Goal: Information Seeking & Learning: Learn about a topic

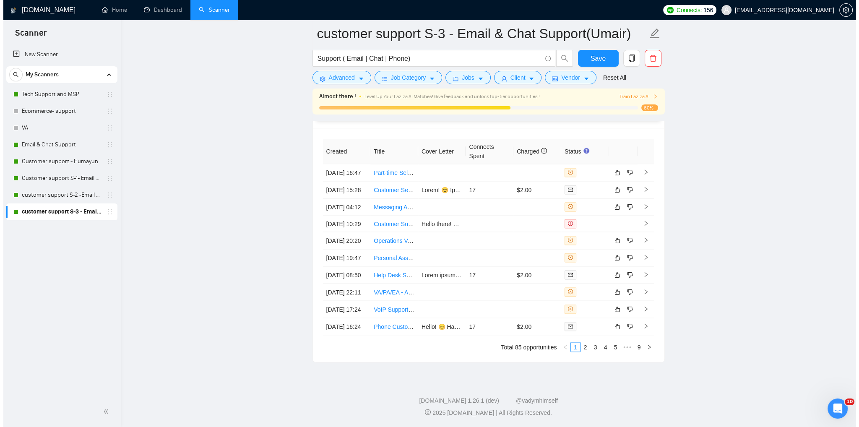
scroll to position [2086, 0]
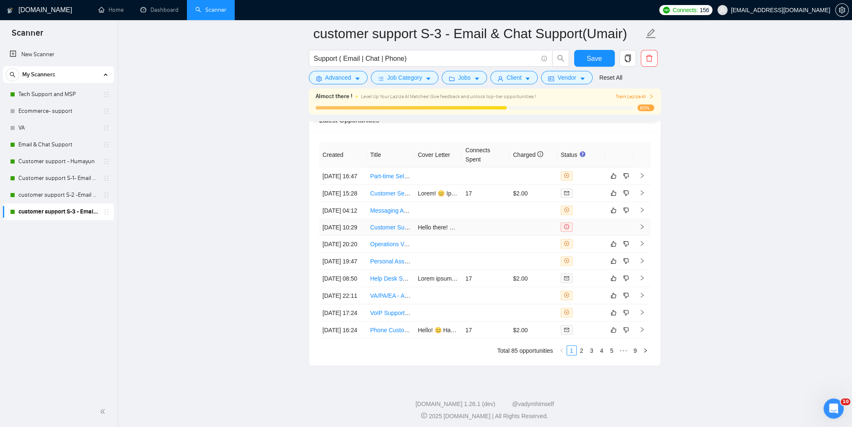
drag, startPoint x: 637, startPoint y: 254, endPoint x: 648, endPoint y: 256, distance: 11.2
click at [637, 235] on td at bounding box center [642, 227] width 17 height 16
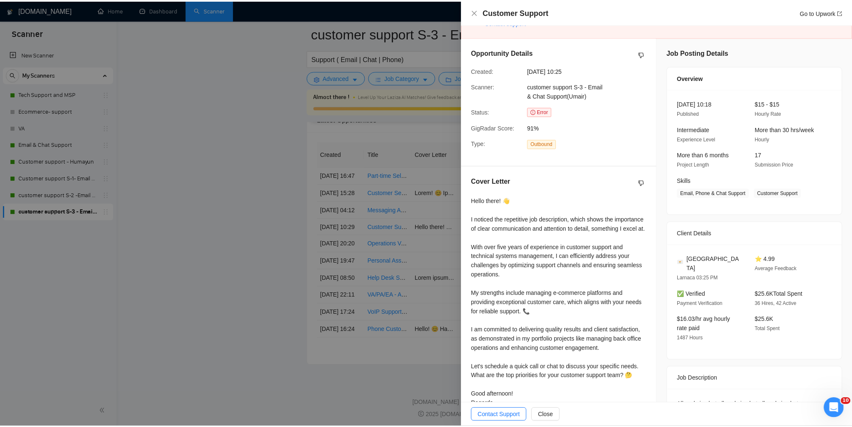
scroll to position [74, 0]
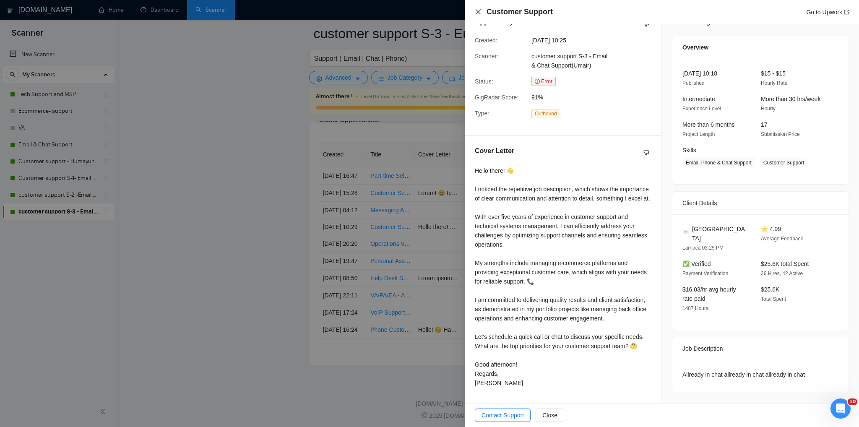
drag, startPoint x: 478, startPoint y: 11, endPoint x: 506, endPoint y: 0, distance: 29.9
click at [478, 11] on icon "close" at bounding box center [477, 11] width 5 height 5
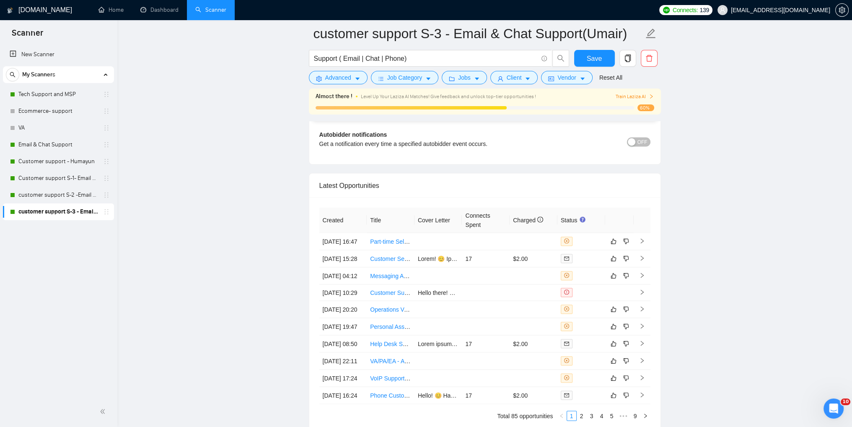
scroll to position [2170, 0]
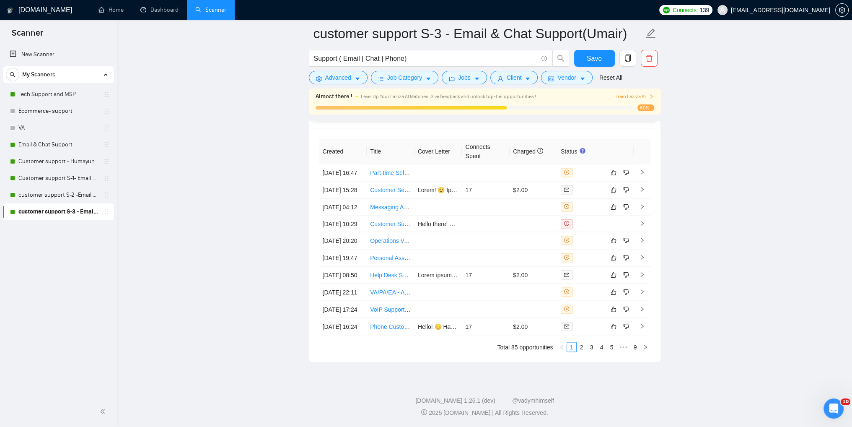
click at [582, 349] on link "2" at bounding box center [581, 346] width 9 height 9
click at [612, 348] on link "5" at bounding box center [612, 346] width 9 height 9
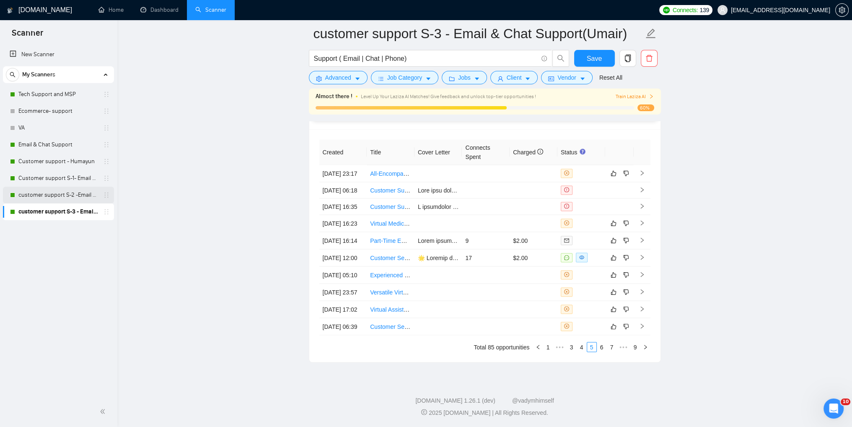
click at [37, 197] on link "customer support S-2 -Email & Chat Support (Bulla)" at bounding box center [58, 195] width 80 height 17
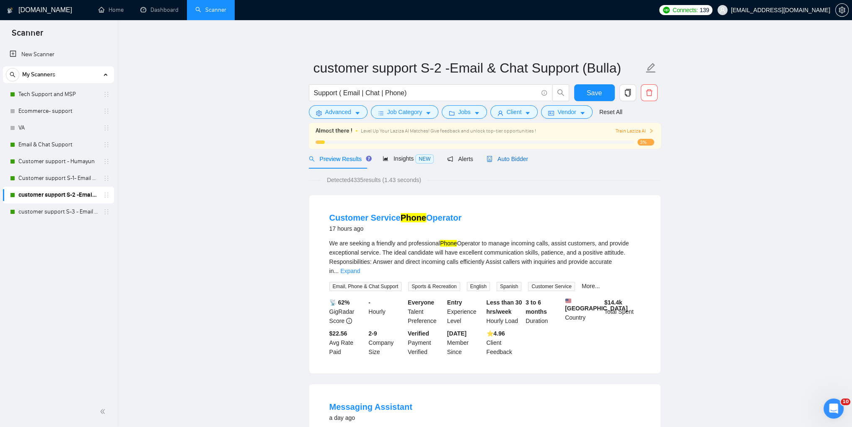
click at [487, 158] on icon "robot" at bounding box center [490, 159] width 6 height 6
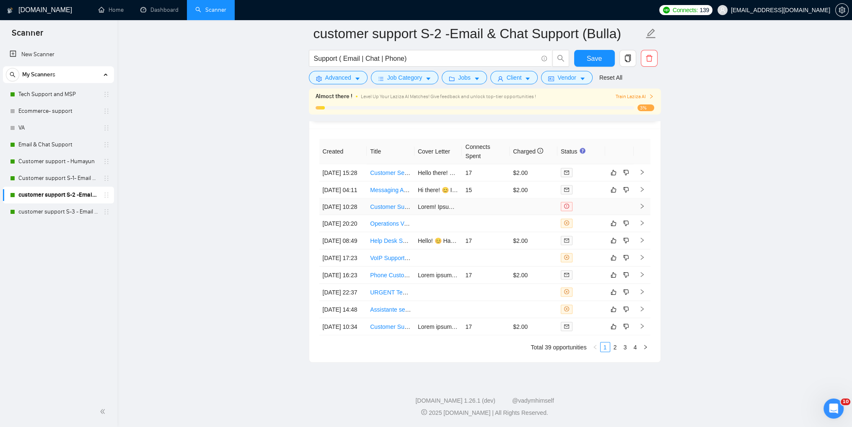
scroll to position [2119, 0]
click at [616, 347] on link "2" at bounding box center [615, 346] width 9 height 9
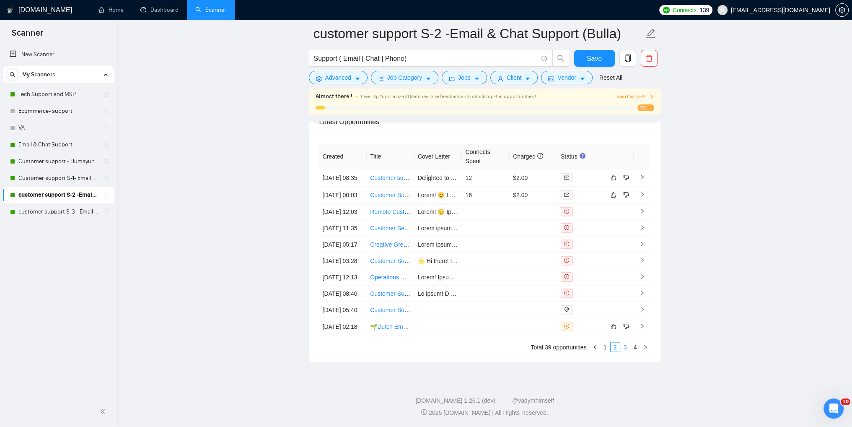
click at [624, 349] on link "3" at bounding box center [625, 346] width 9 height 9
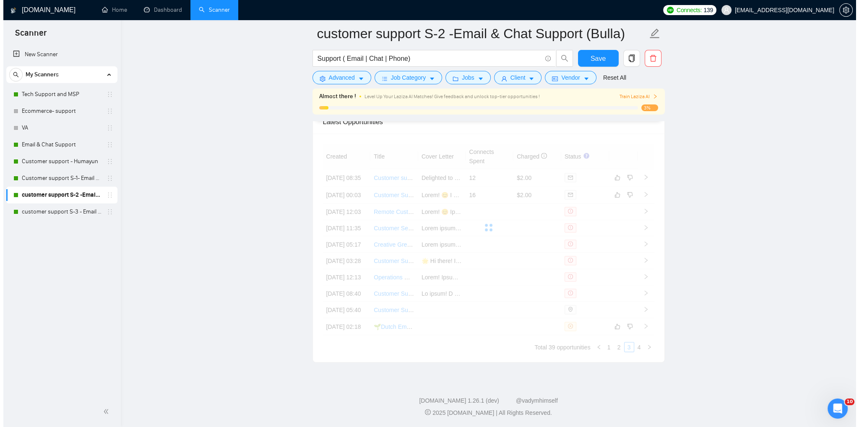
scroll to position [2077, 0]
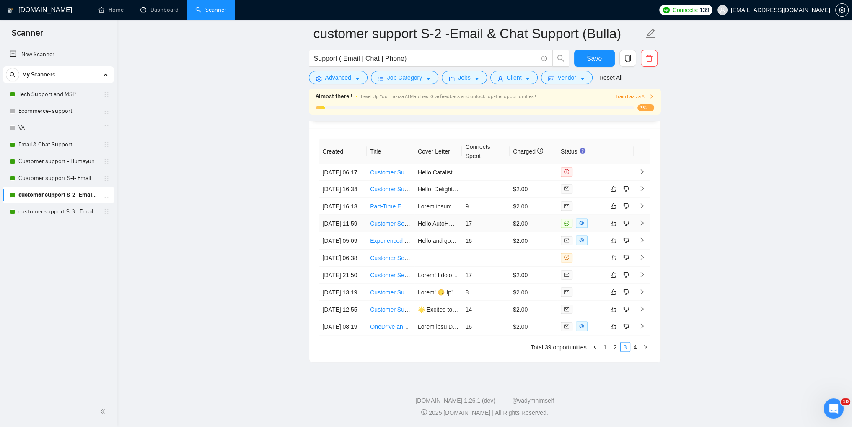
click at [642, 221] on icon "right" at bounding box center [642, 223] width 3 height 5
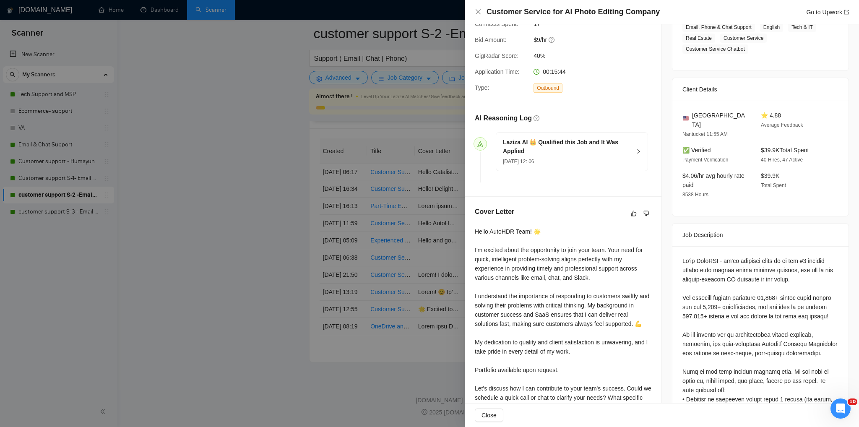
scroll to position [210, 0]
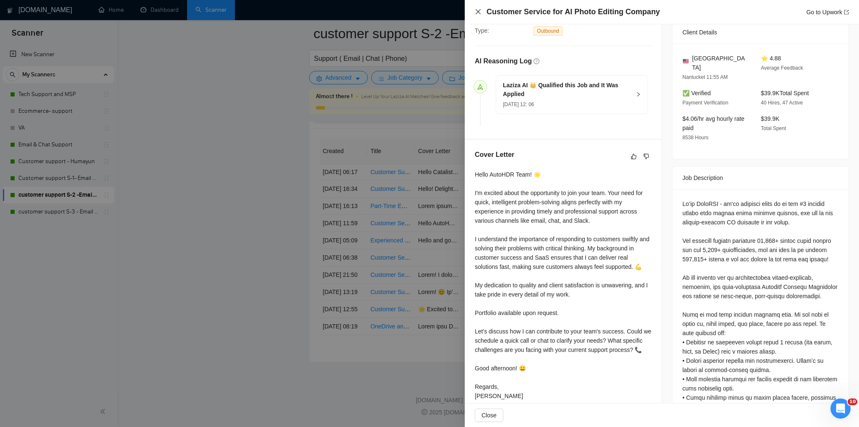
click at [480, 13] on icon "close" at bounding box center [478, 11] width 7 height 7
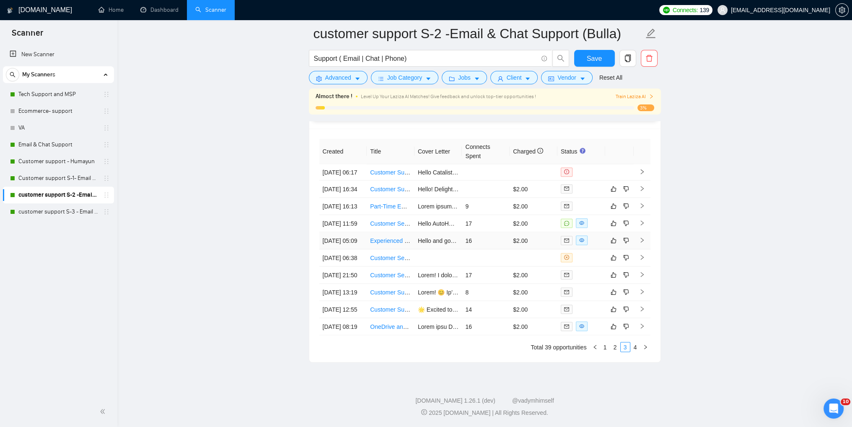
click at [643, 237] on icon "right" at bounding box center [642, 240] width 6 height 6
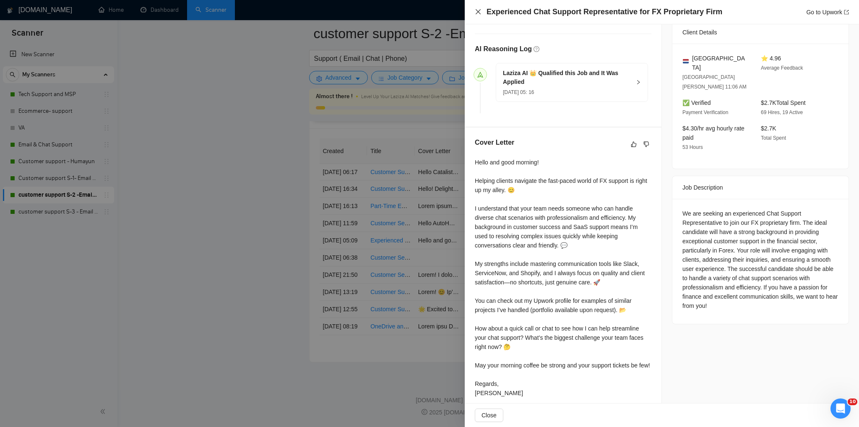
click at [478, 12] on icon "close" at bounding box center [477, 11] width 5 height 5
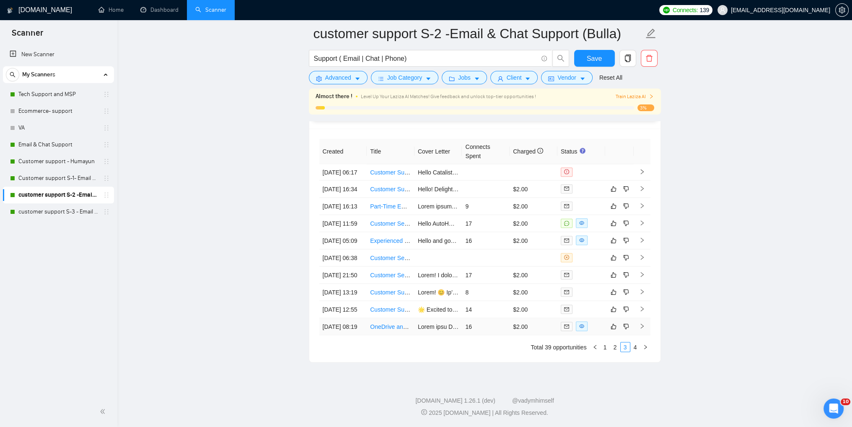
click at [640, 329] on icon "right" at bounding box center [642, 326] width 6 height 6
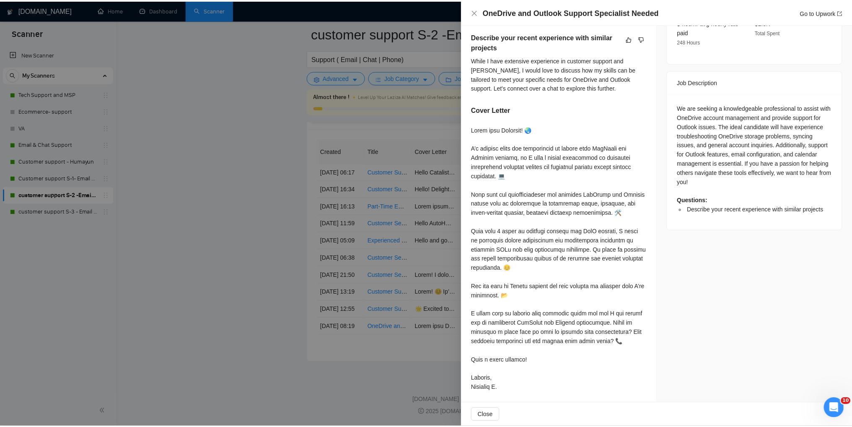
scroll to position [318, 0]
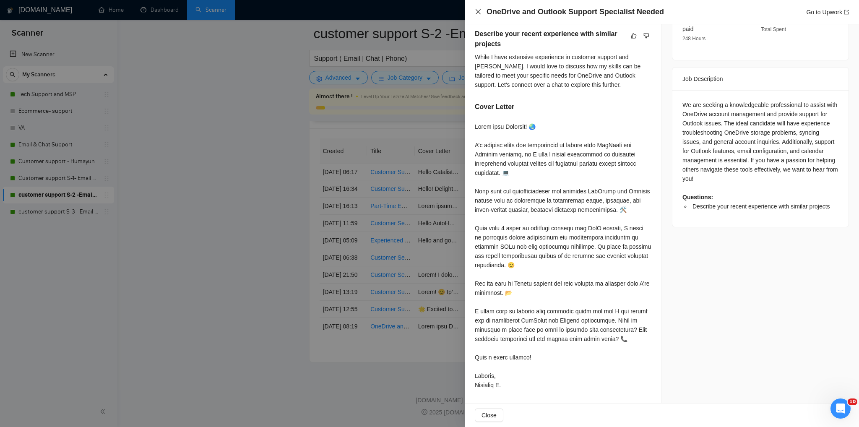
click at [476, 12] on icon "close" at bounding box center [478, 11] width 7 height 7
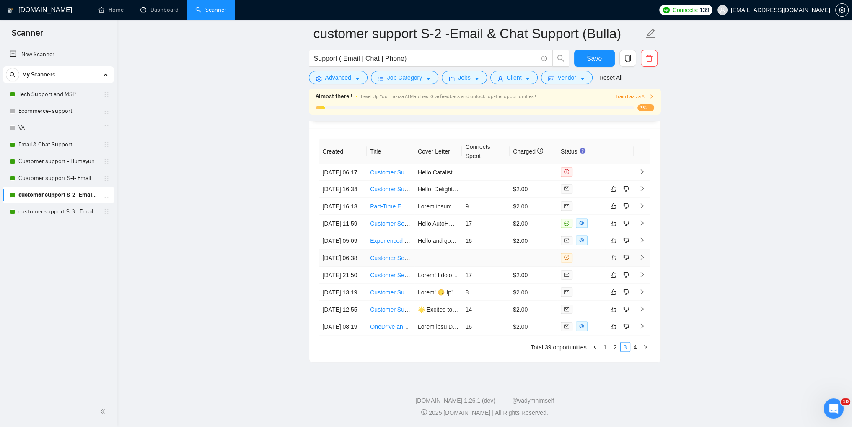
scroll to position [2119, 0]
click at [633, 348] on link "4" at bounding box center [635, 346] width 9 height 9
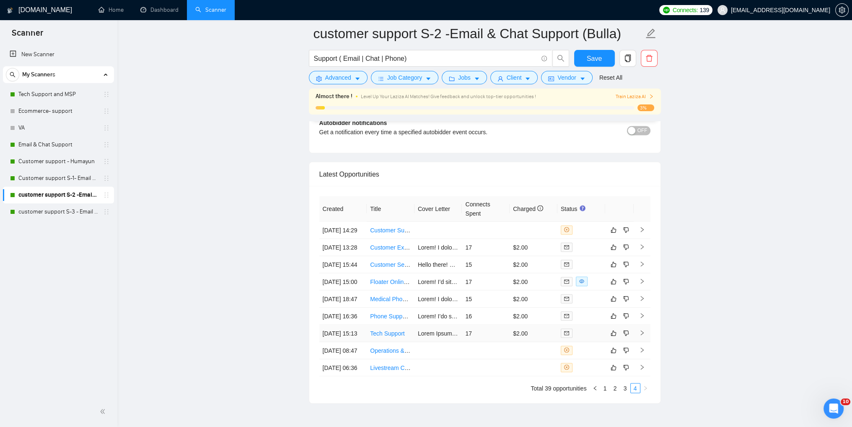
scroll to position [1968, 0]
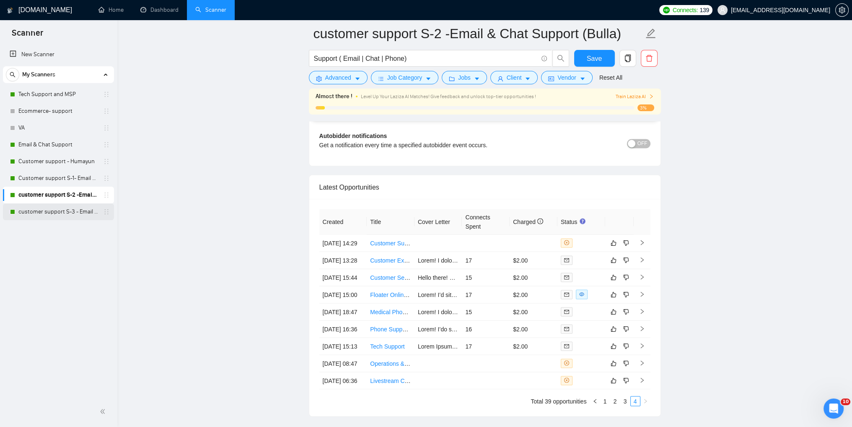
click at [48, 211] on link "customer support S-3 - Email & Chat Support(Umair)" at bounding box center [58, 211] width 80 height 17
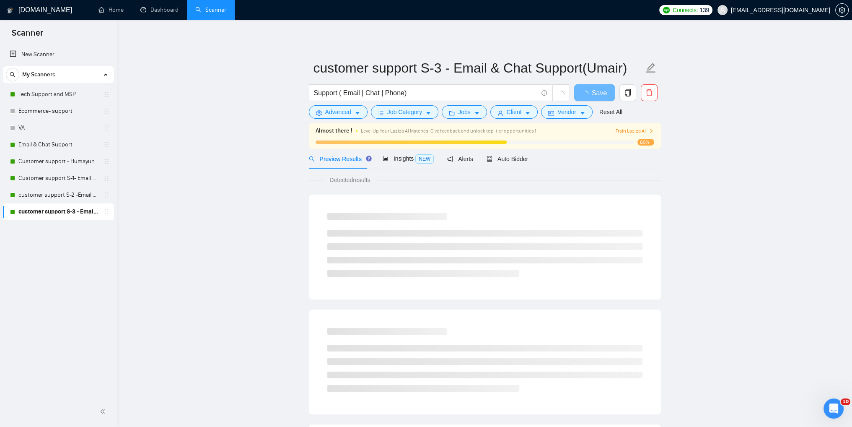
click at [651, 130] on icon "right" at bounding box center [651, 130] width 5 height 5
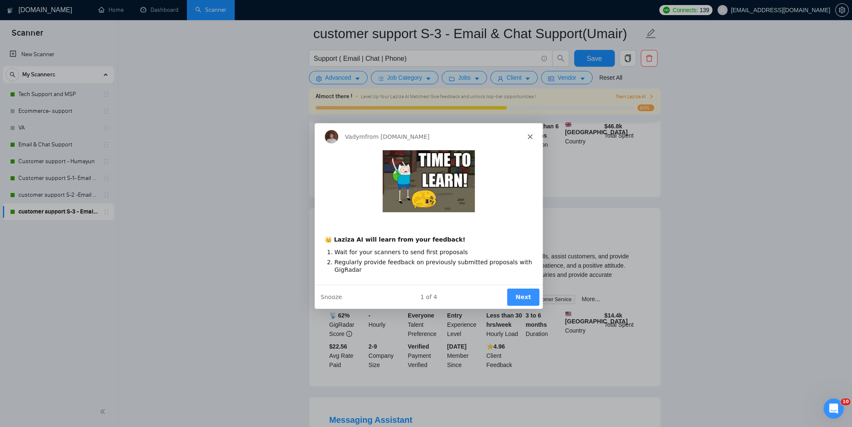
scroll to position [252, 0]
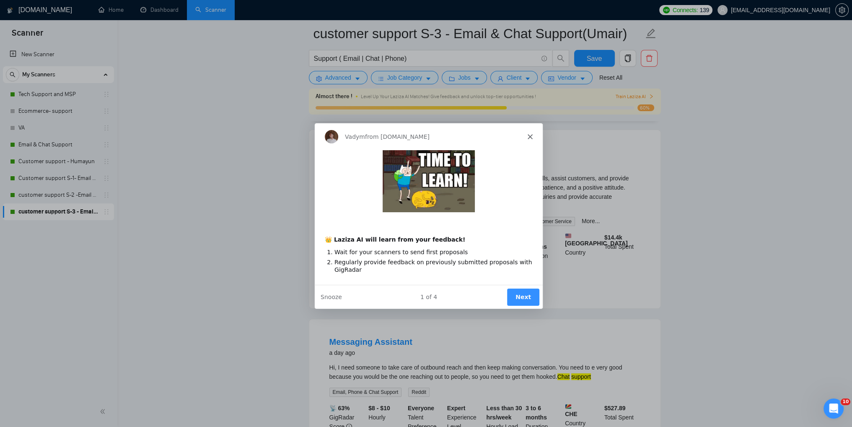
click at [519, 296] on button "Next" at bounding box center [523, 296] width 32 height 17
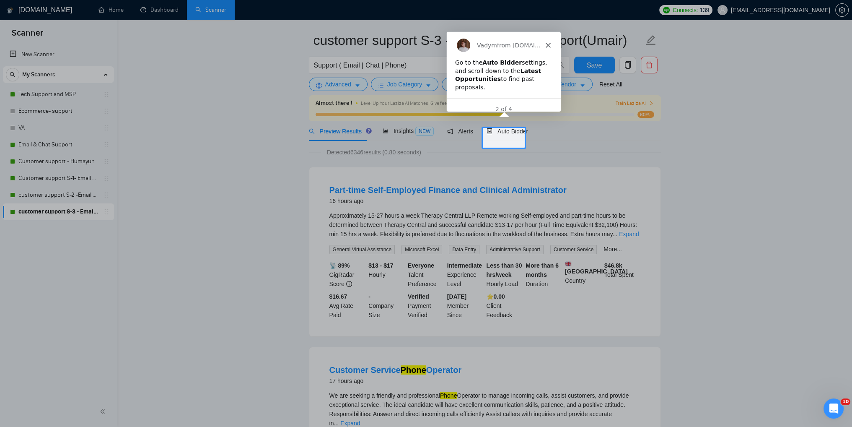
scroll to position [0, 0]
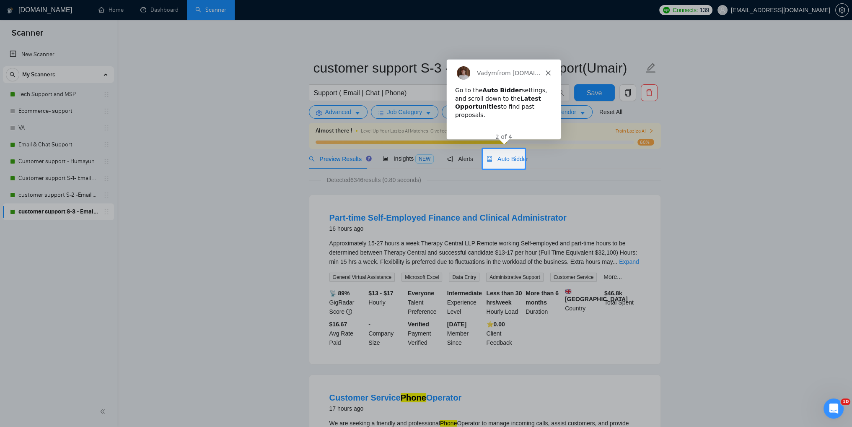
click at [505, 160] on span "Auto Bidder" at bounding box center [508, 159] width 42 height 7
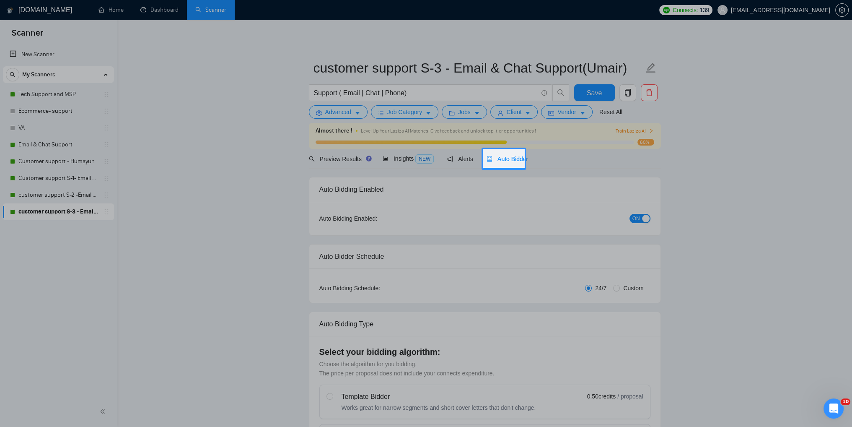
click at [505, 160] on span "Auto Bidder" at bounding box center [508, 159] width 42 height 7
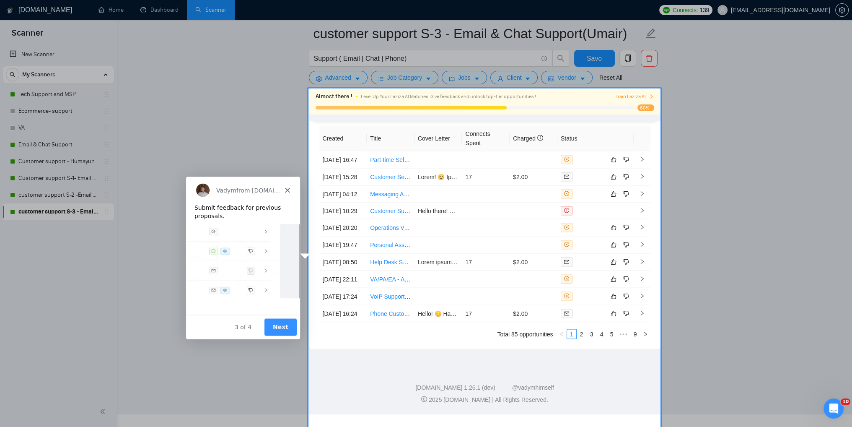
scroll to position [2141, 0]
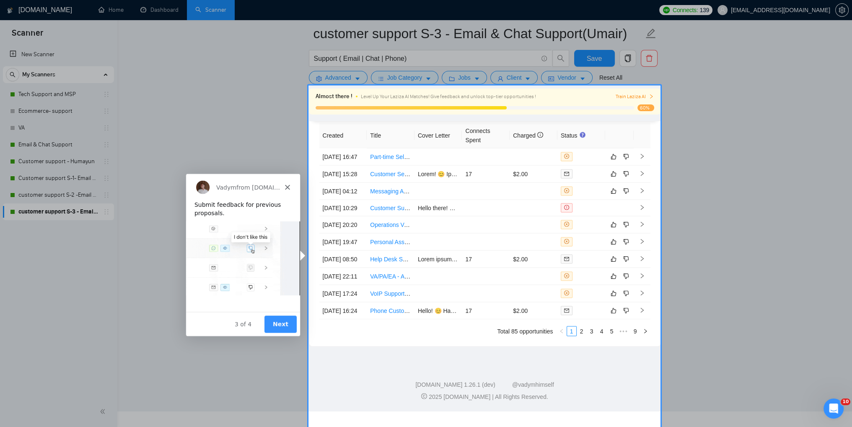
click at [279, 318] on button "Next" at bounding box center [280, 323] width 32 height 17
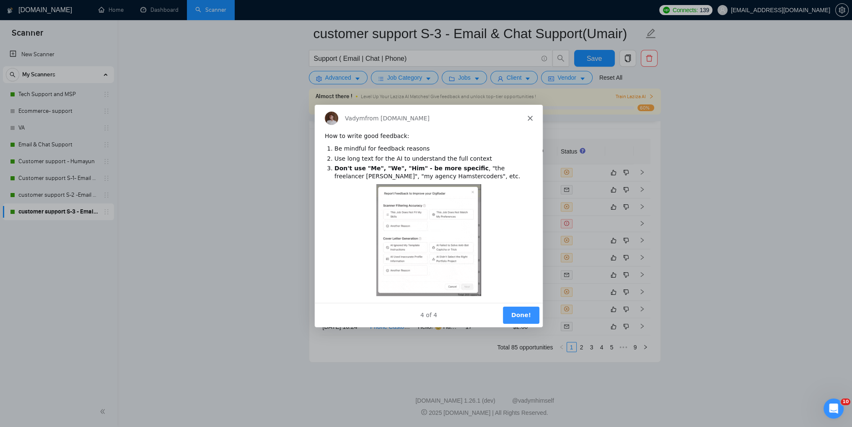
scroll to position [0, 0]
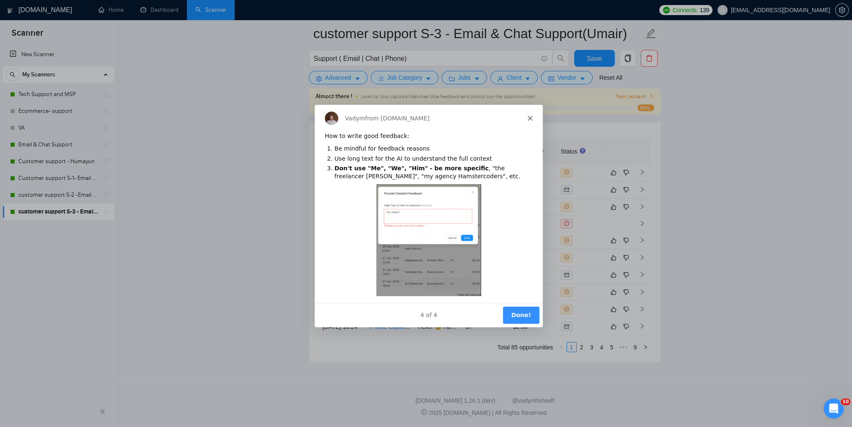
click at [520, 317] on button "Done!" at bounding box center [520, 314] width 36 height 17
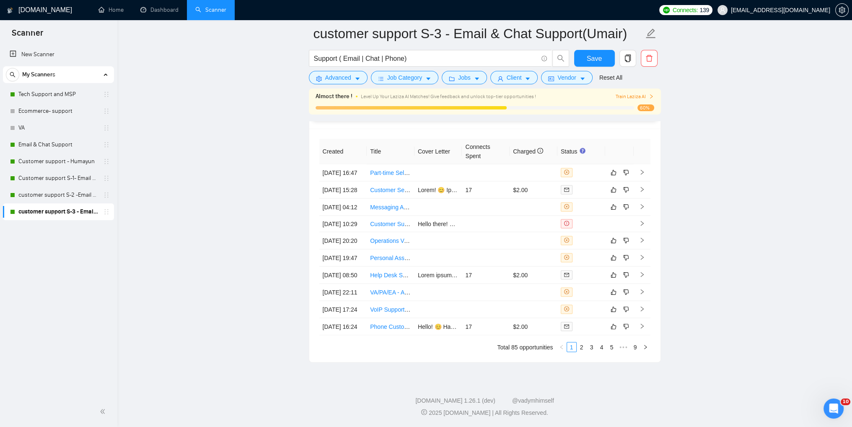
scroll to position [2170, 0]
click at [582, 346] on link "2" at bounding box center [581, 346] width 9 height 9
click at [592, 351] on li "3" at bounding box center [592, 347] width 10 height 10
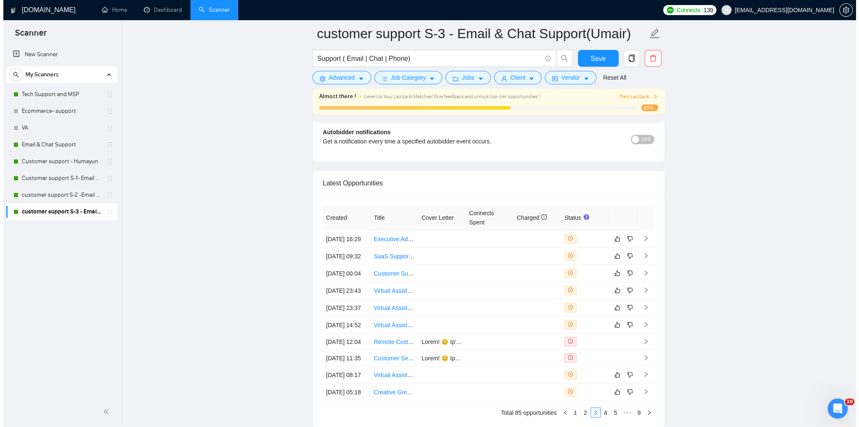
scroll to position [2002, 0]
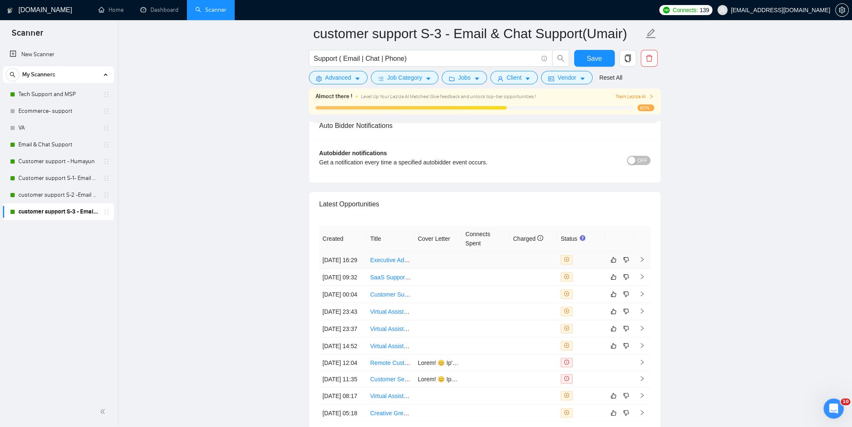
click at [643, 264] on td at bounding box center [642, 259] width 17 height 17
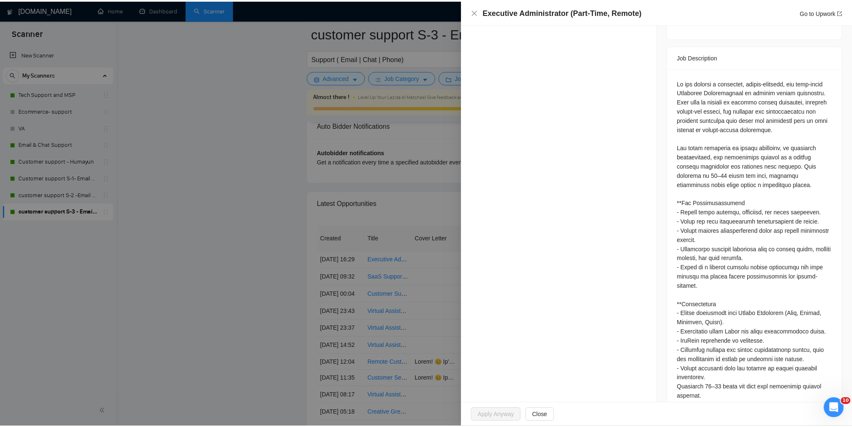
scroll to position [366, 0]
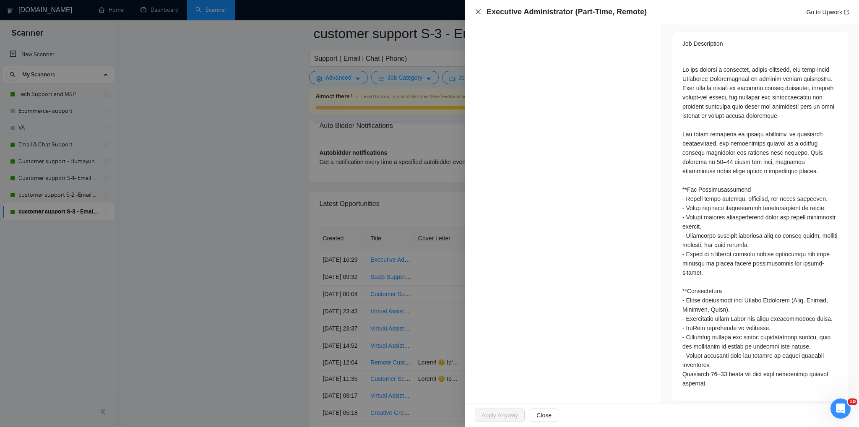
click at [477, 11] on icon "close" at bounding box center [477, 11] width 5 height 5
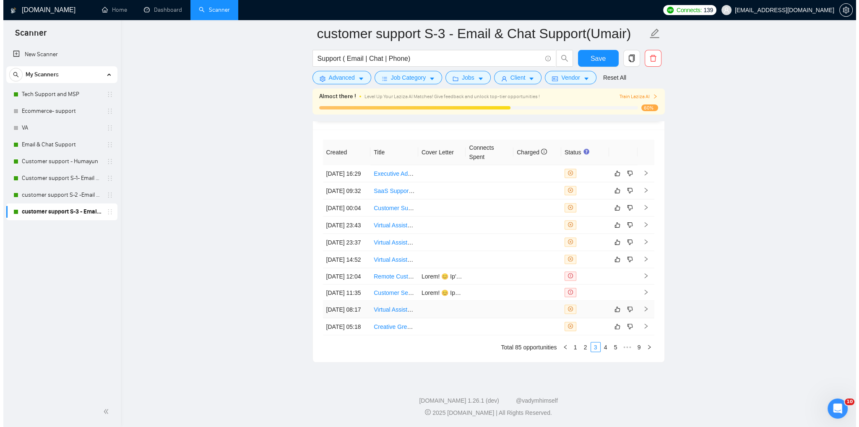
scroll to position [2170, 0]
click at [642, 239] on icon "right" at bounding box center [642, 241] width 3 height 5
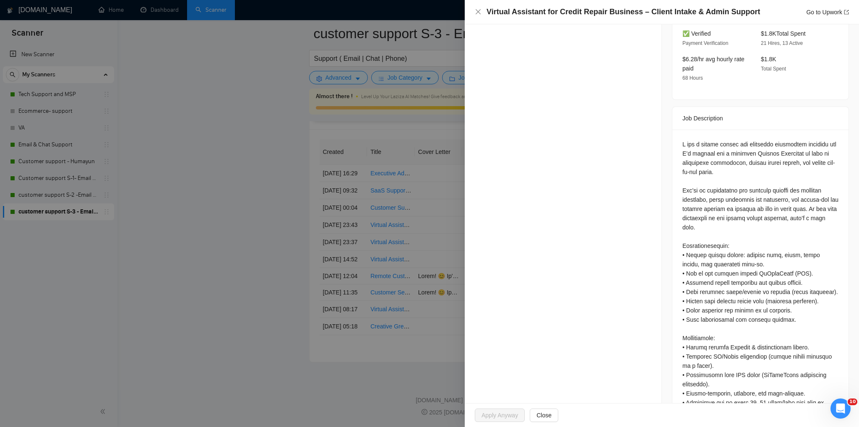
scroll to position [282, 0]
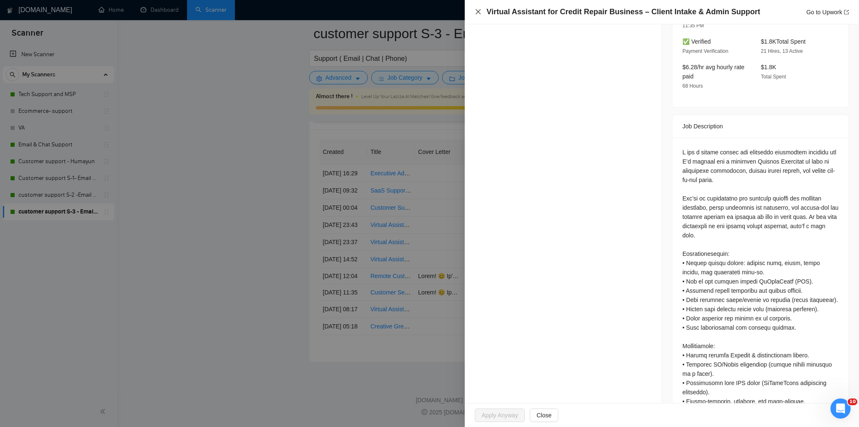
click at [476, 11] on icon "close" at bounding box center [478, 11] width 7 height 7
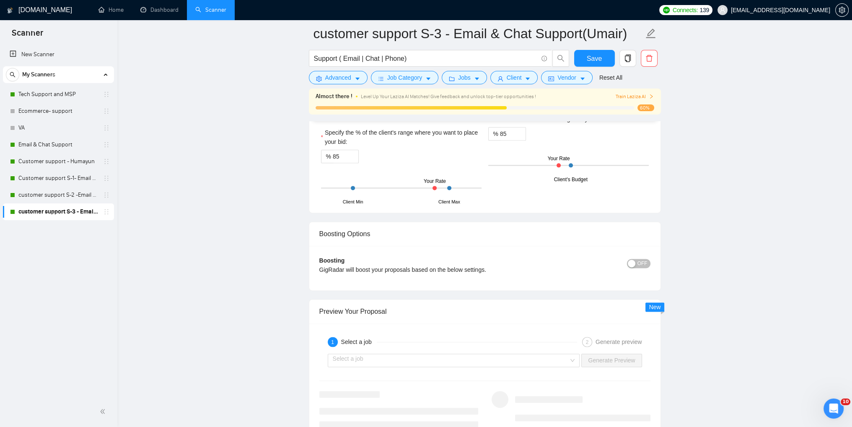
scroll to position [1247, 0]
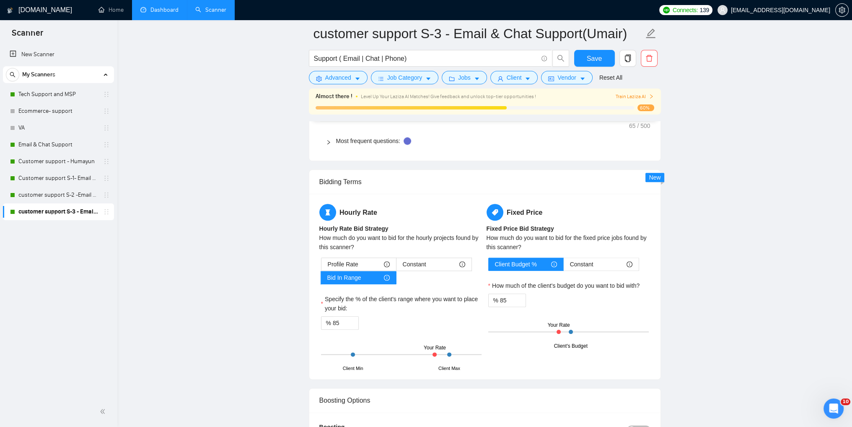
click at [161, 13] on link "Dashboard" at bounding box center [159, 9] width 38 height 7
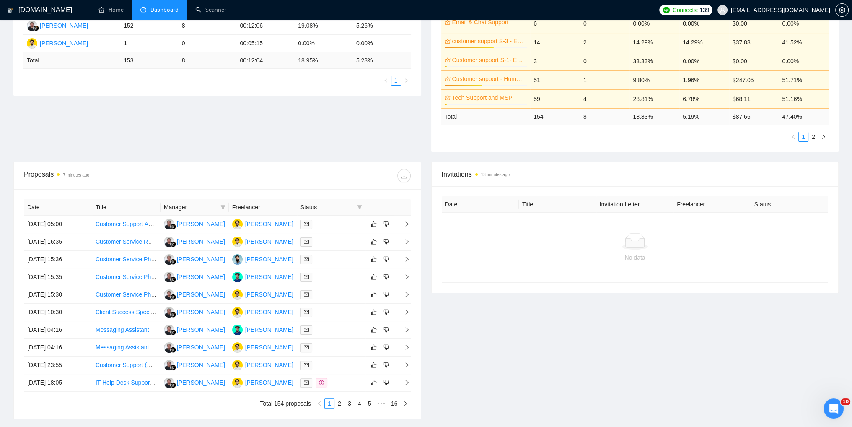
scroll to position [252, 0]
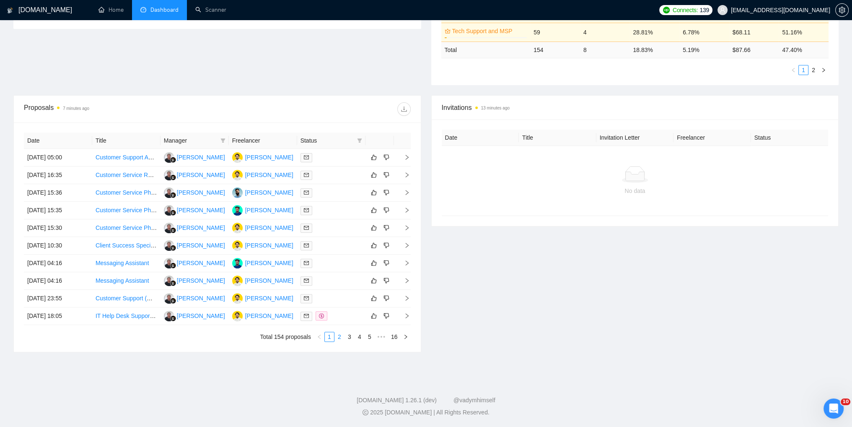
click at [338, 339] on link "2" at bounding box center [339, 336] width 9 height 9
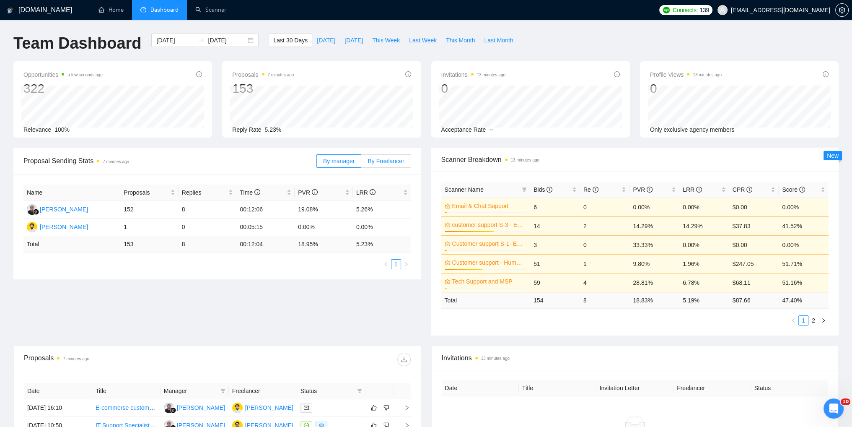
click at [392, 158] on span "By Freelancer" at bounding box center [386, 161] width 36 height 7
click at [361, 163] on input "By Freelancer" at bounding box center [361, 163] width 0 height 0
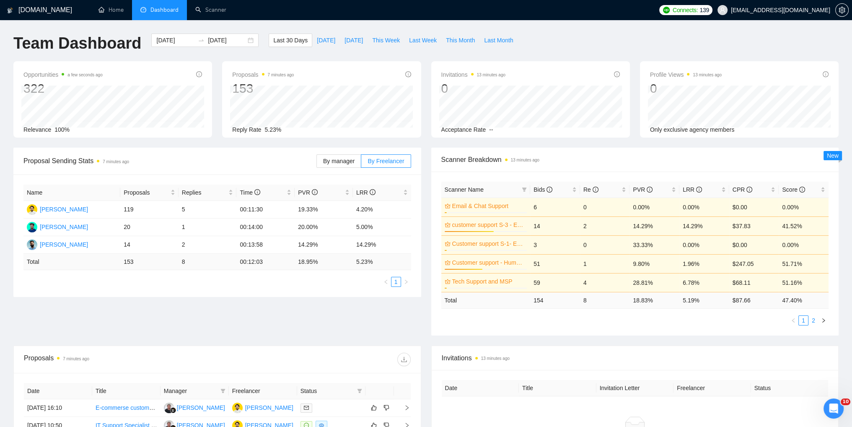
click at [816, 321] on link "2" at bounding box center [813, 320] width 9 height 9
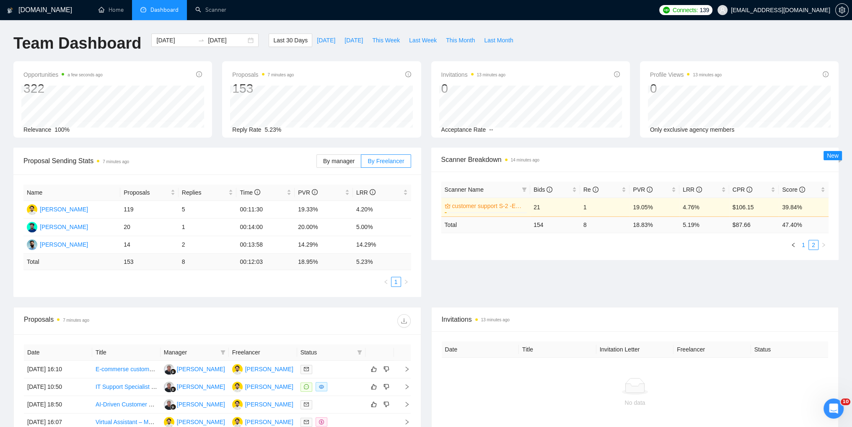
click at [803, 246] on link "1" at bounding box center [803, 244] width 9 height 9
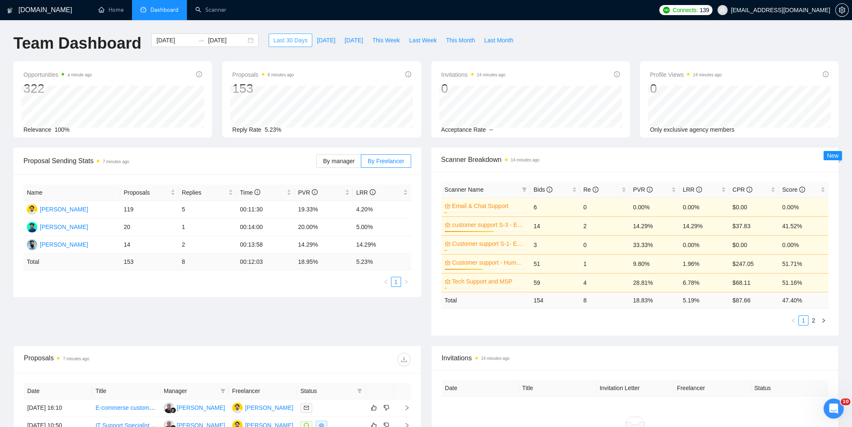
click at [285, 42] on span "Last 30 Days" at bounding box center [290, 40] width 34 height 9
click at [244, 42] on div "[DATE] [DATE]" at bounding box center [204, 40] width 107 height 13
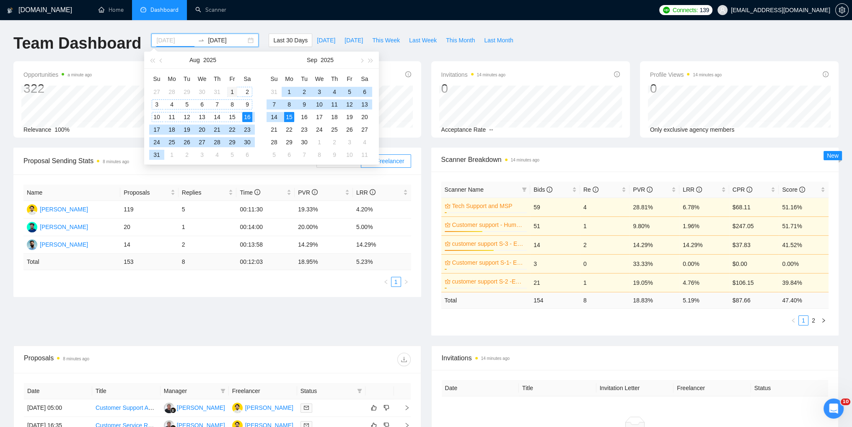
type input "[DATE]"
click at [230, 90] on div "1" at bounding box center [232, 92] width 10 height 10
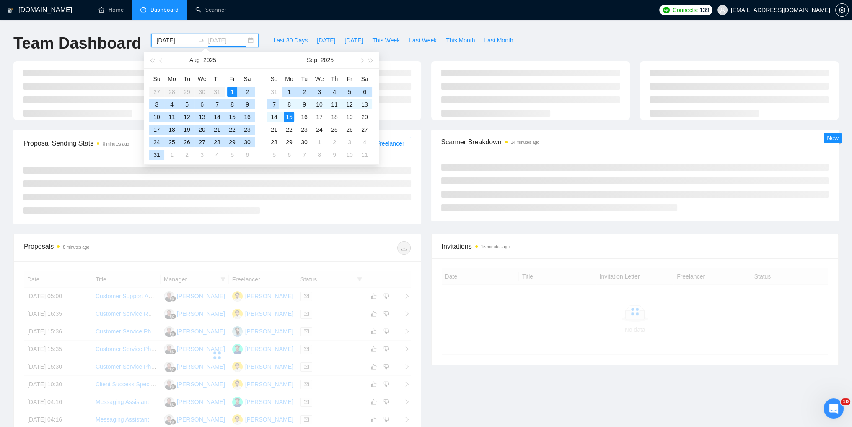
type input "[DATE]"
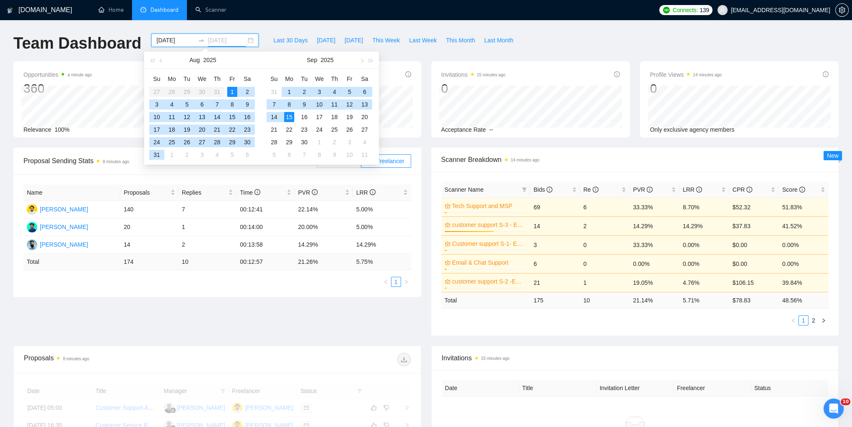
click at [290, 118] on div "15" at bounding box center [289, 117] width 10 height 10
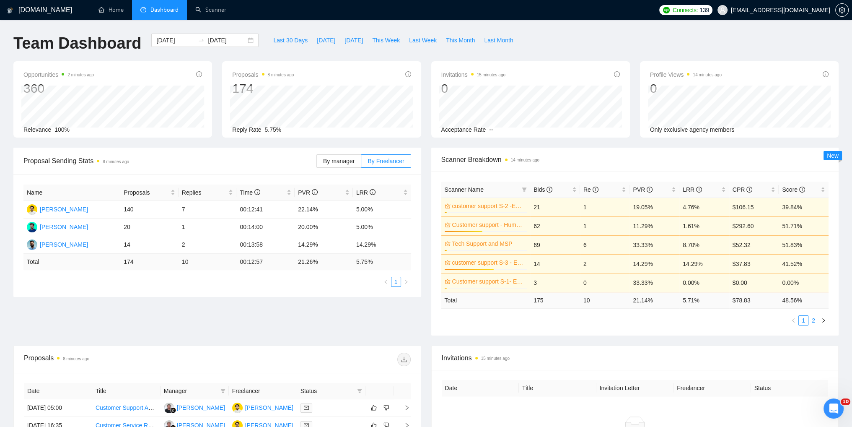
click at [813, 320] on link "2" at bounding box center [813, 320] width 9 height 9
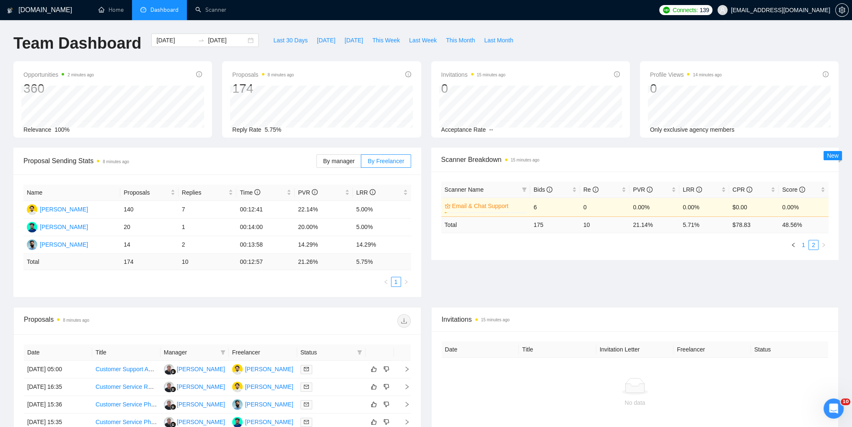
click at [802, 247] on link "1" at bounding box center [803, 244] width 9 height 9
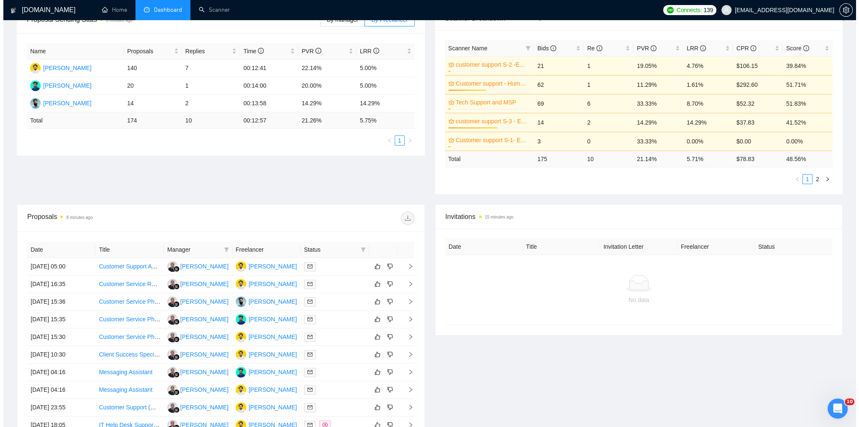
scroll to position [252, 0]
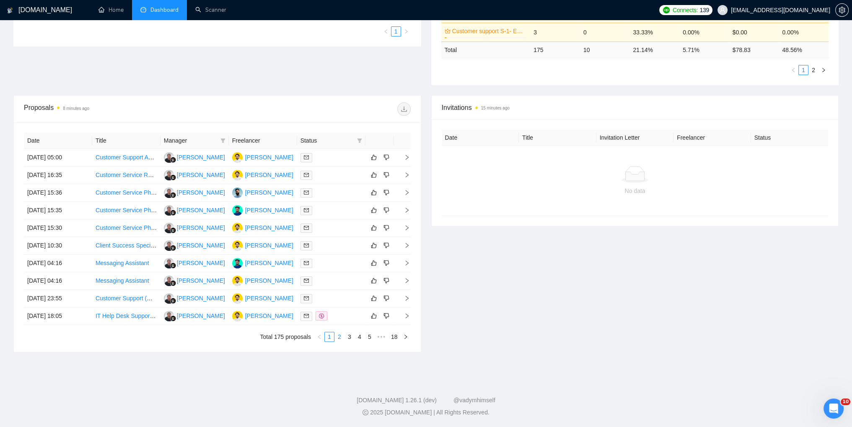
click at [340, 338] on link "2" at bounding box center [339, 336] width 9 height 9
click at [406, 174] on icon "right" at bounding box center [407, 175] width 6 height 6
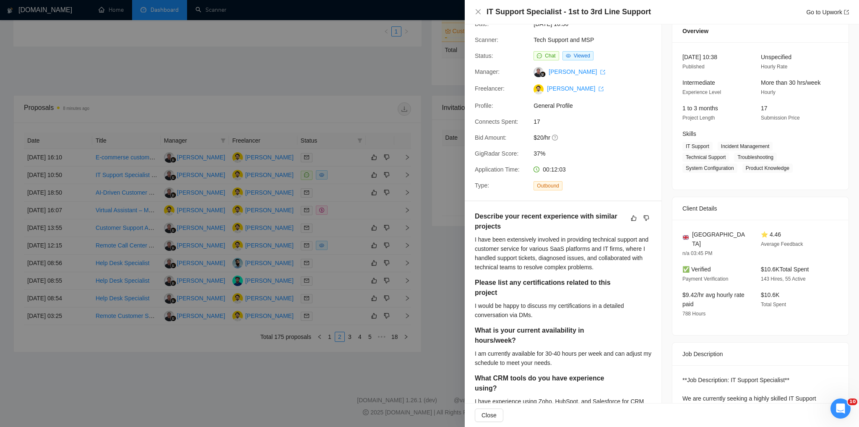
scroll to position [0, 0]
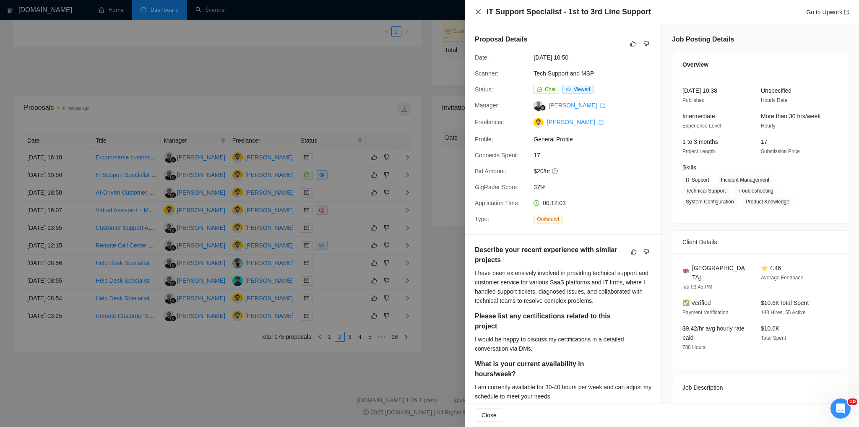
click at [480, 12] on icon "close" at bounding box center [478, 11] width 7 height 7
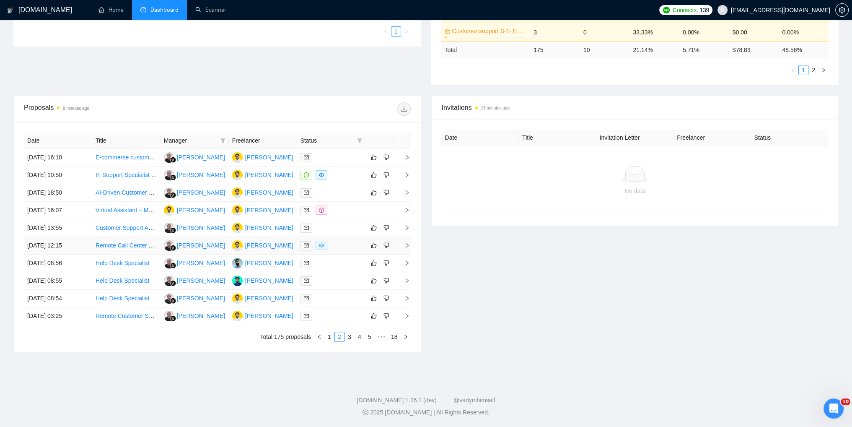
click at [407, 245] on icon "right" at bounding box center [407, 245] width 6 height 6
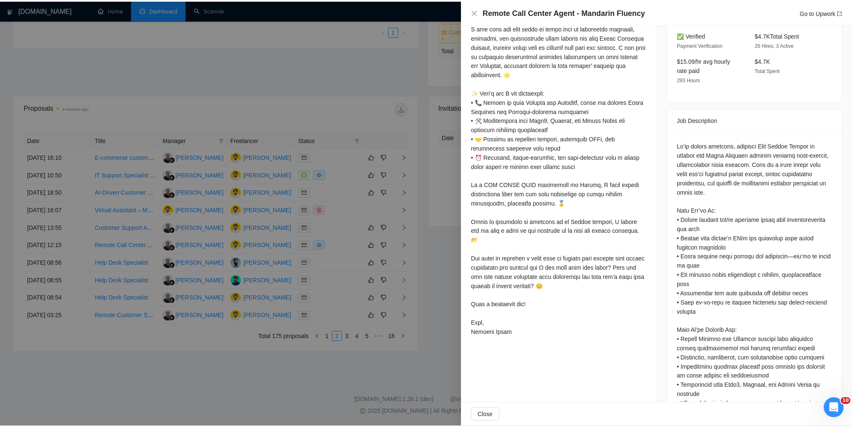
scroll to position [278, 0]
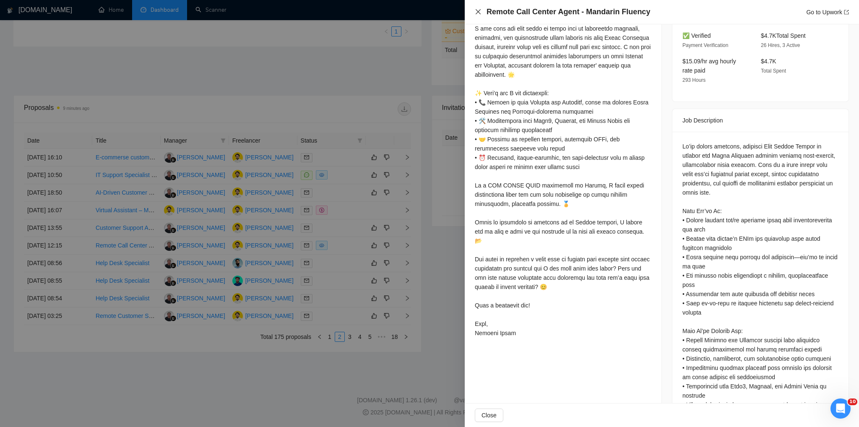
click at [479, 13] on icon "close" at bounding box center [477, 11] width 5 height 5
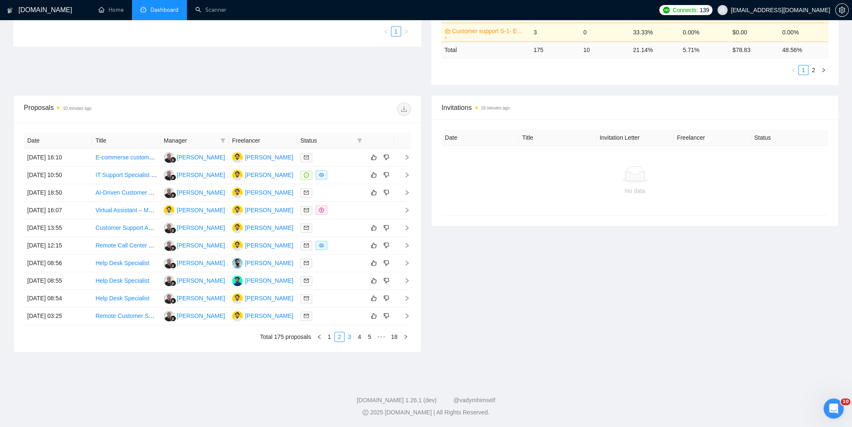
click at [349, 339] on link "3" at bounding box center [349, 336] width 9 height 9
click at [403, 154] on span "right" at bounding box center [403, 157] width 13 height 6
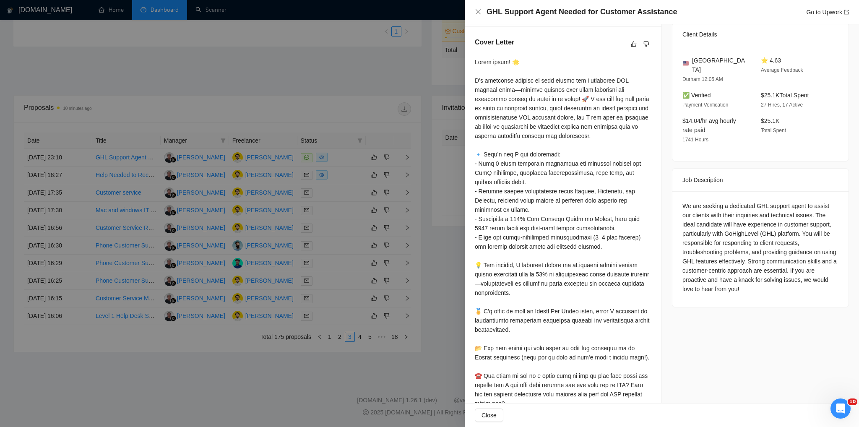
scroll to position [210, 0]
